Goal: Information Seeking & Learning: Learn about a topic

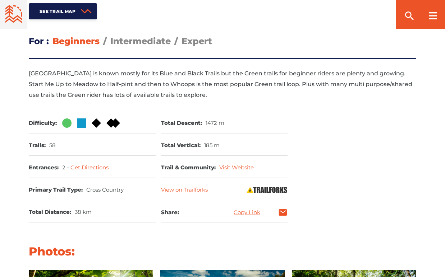
scroll to position [308, 0]
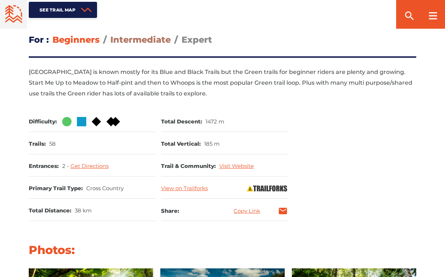
click at [155, 40] on span "Intermediate" at bounding box center [140, 39] width 60 height 10
click at [110, 34] on input "Intermediate" at bounding box center [110, 34] width 0 height 0
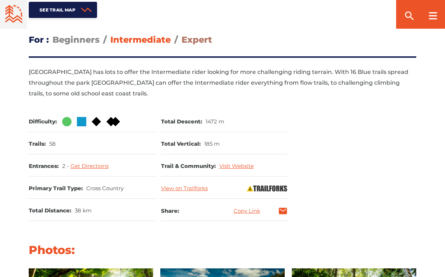
click at [190, 37] on span "Expert" at bounding box center [196, 39] width 31 height 10
click at [181, 34] on input "Expert" at bounding box center [181, 34] width 0 height 0
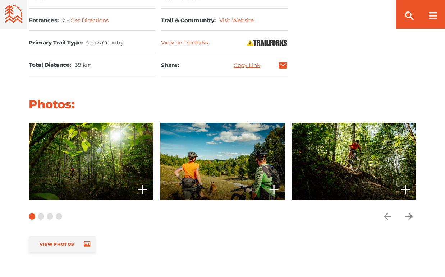
scroll to position [455, 0]
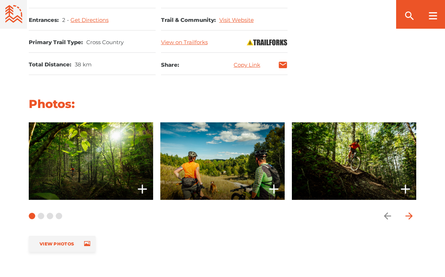
click at [410, 213] on icon "arrow forward" at bounding box center [409, 216] width 11 height 11
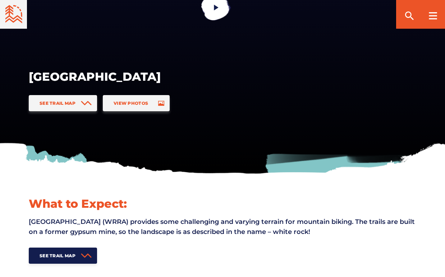
scroll to position [61, 0]
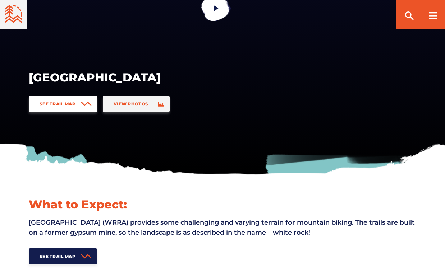
click at [83, 99] on span at bounding box center [86, 104] width 11 height 16
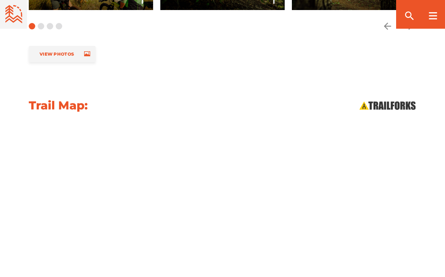
scroll to position [644, 0]
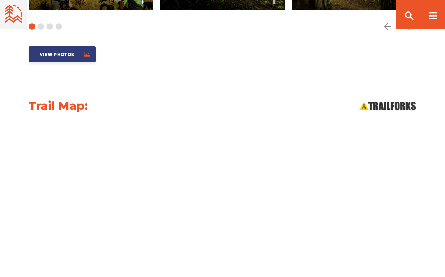
click at [71, 55] on span "View Photos" at bounding box center [57, 54] width 34 height 5
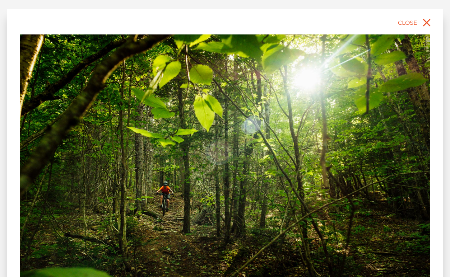
click at [365, 93] on img at bounding box center [225, 162] width 411 height 257
click at [398, 180] on img at bounding box center [225, 162] width 411 height 257
click at [110, 159] on img at bounding box center [225, 162] width 411 height 257
click at [428, 20] on icon "close" at bounding box center [426, 22] width 13 height 13
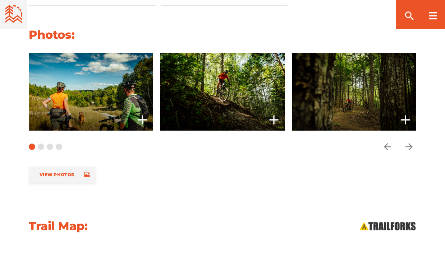
scroll to position [520, 0]
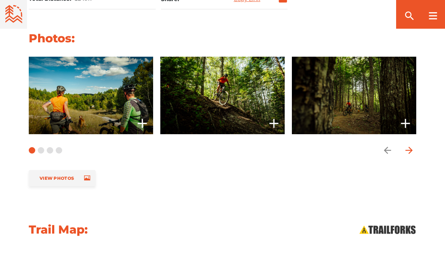
click at [410, 147] on icon "arrow forward" at bounding box center [409, 150] width 11 height 11
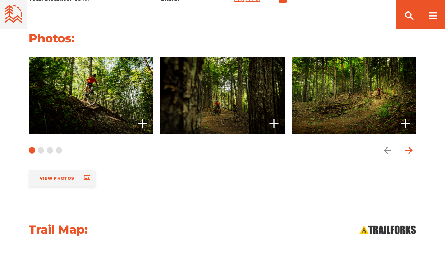
click at [410, 147] on icon "arrow forward" at bounding box center [409, 150] width 11 height 11
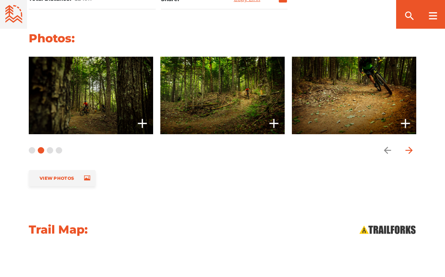
click at [410, 147] on icon "arrow forward" at bounding box center [409, 150] width 11 height 11
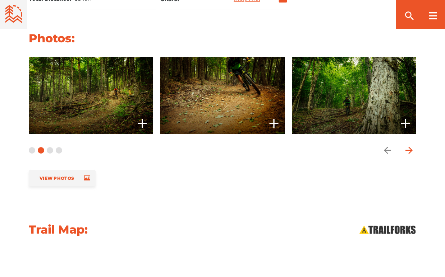
click at [410, 147] on icon "arrow forward" at bounding box center [409, 150] width 11 height 11
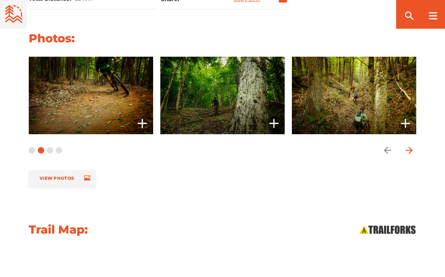
click at [410, 147] on icon "arrow forward" at bounding box center [409, 150] width 11 height 11
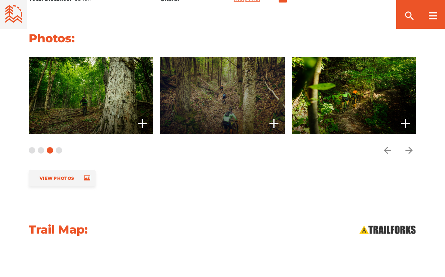
click at [210, 110] on span at bounding box center [222, 96] width 124 height 78
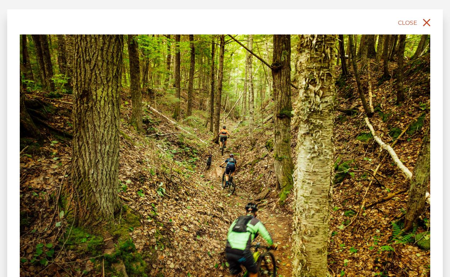
click at [425, 25] on icon "close" at bounding box center [426, 22] width 13 height 13
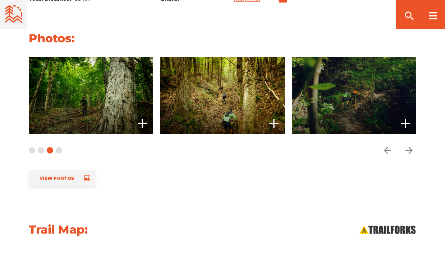
click at [376, 107] on span at bounding box center [354, 96] width 124 height 78
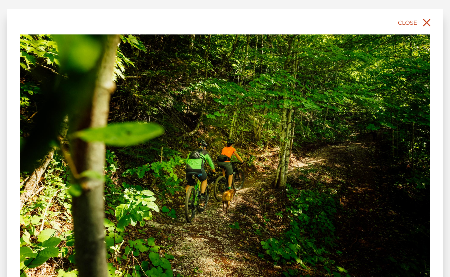
click at [423, 26] on icon "close" at bounding box center [427, 23] width 8 height 8
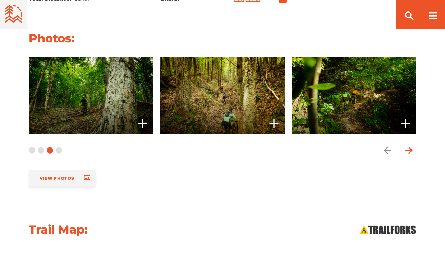
click at [413, 153] on icon "arrow forward" at bounding box center [409, 150] width 11 height 11
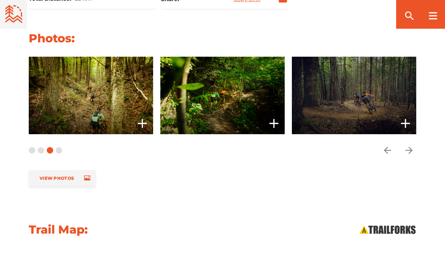
click at [370, 114] on span at bounding box center [354, 96] width 124 height 78
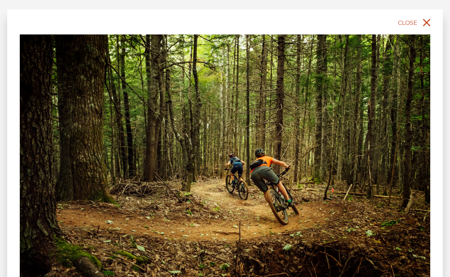
click at [425, 20] on icon "close" at bounding box center [426, 22] width 13 height 13
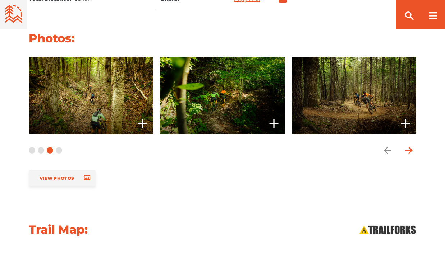
click at [407, 150] on icon "arrow forward" at bounding box center [409, 150] width 11 height 11
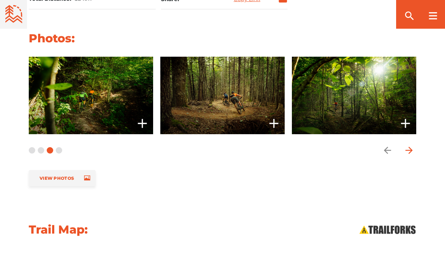
click at [407, 150] on icon "arrow forward" at bounding box center [409, 150] width 11 height 11
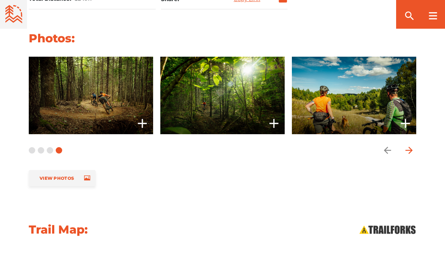
click at [407, 150] on icon "arrow forward" at bounding box center [409, 150] width 11 height 11
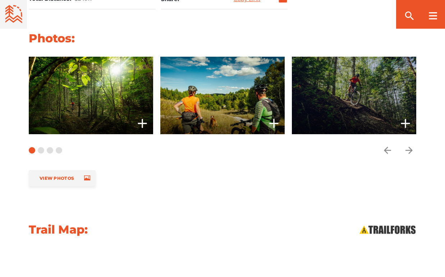
click at [360, 101] on span at bounding box center [354, 96] width 124 height 78
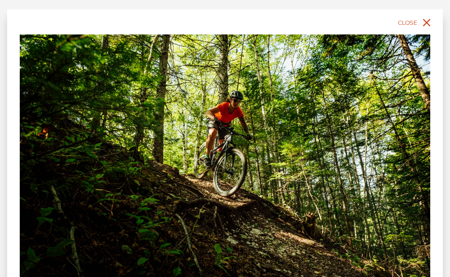
click at [428, 24] on icon "close" at bounding box center [427, 23] width 8 height 8
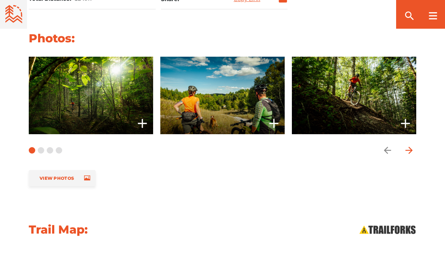
click at [408, 154] on icon "arrow forward" at bounding box center [409, 150] width 11 height 11
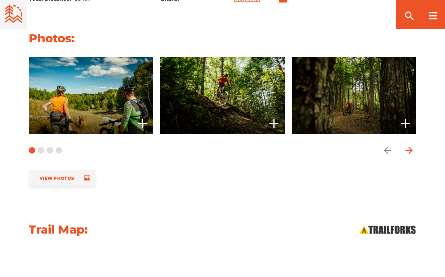
click at [408, 154] on icon "arrow forward" at bounding box center [409, 150] width 11 height 11
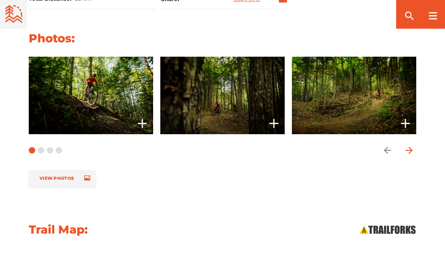
click at [408, 154] on icon "arrow forward" at bounding box center [409, 150] width 11 height 11
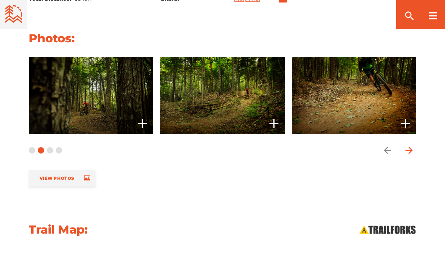
click at [408, 154] on icon "arrow forward" at bounding box center [409, 150] width 11 height 11
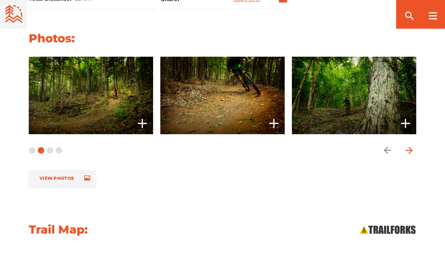
click at [408, 154] on icon "arrow forward" at bounding box center [409, 150] width 11 height 11
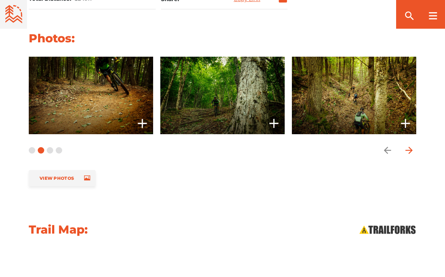
click at [408, 154] on icon "arrow forward" at bounding box center [409, 150] width 11 height 11
